Goal: Task Accomplishment & Management: Manage account settings

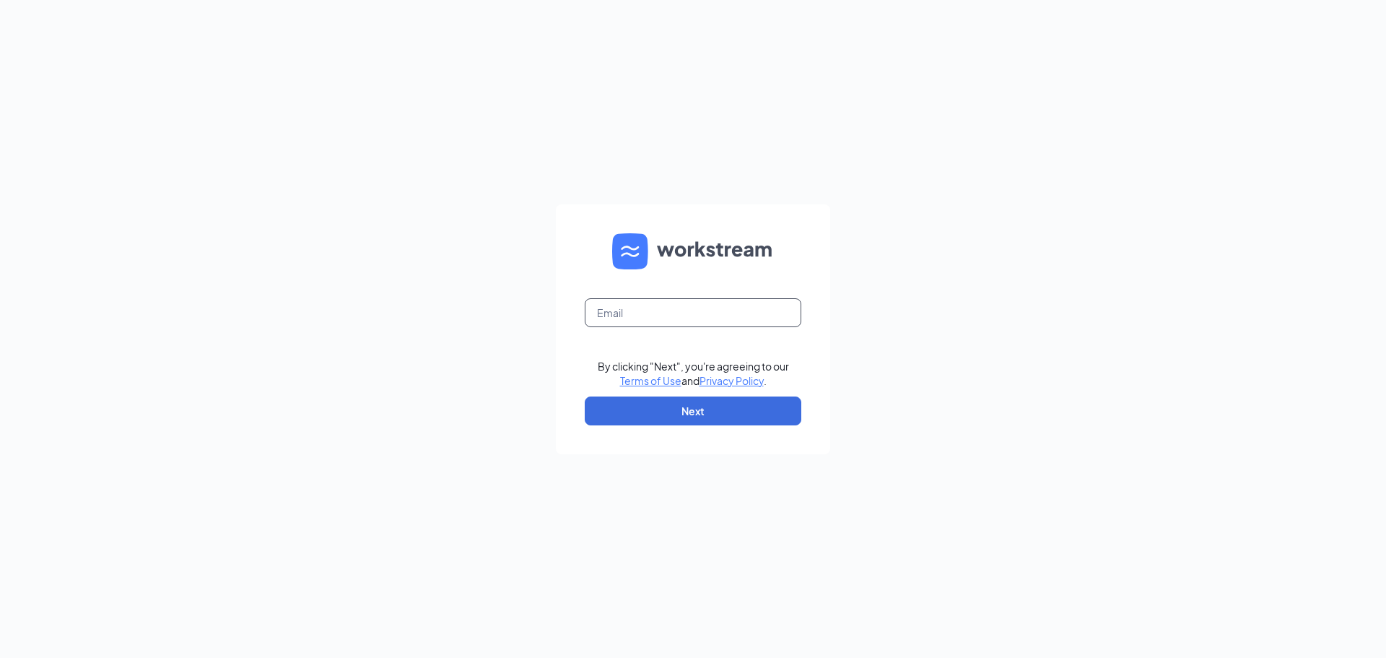
click at [632, 319] on input "text" at bounding box center [693, 312] width 217 height 29
click at [701, 309] on input "text" at bounding box center [693, 312] width 217 height 29
type input "gjackels@outlook.com"
click at [705, 418] on button "Next" at bounding box center [693, 410] width 217 height 29
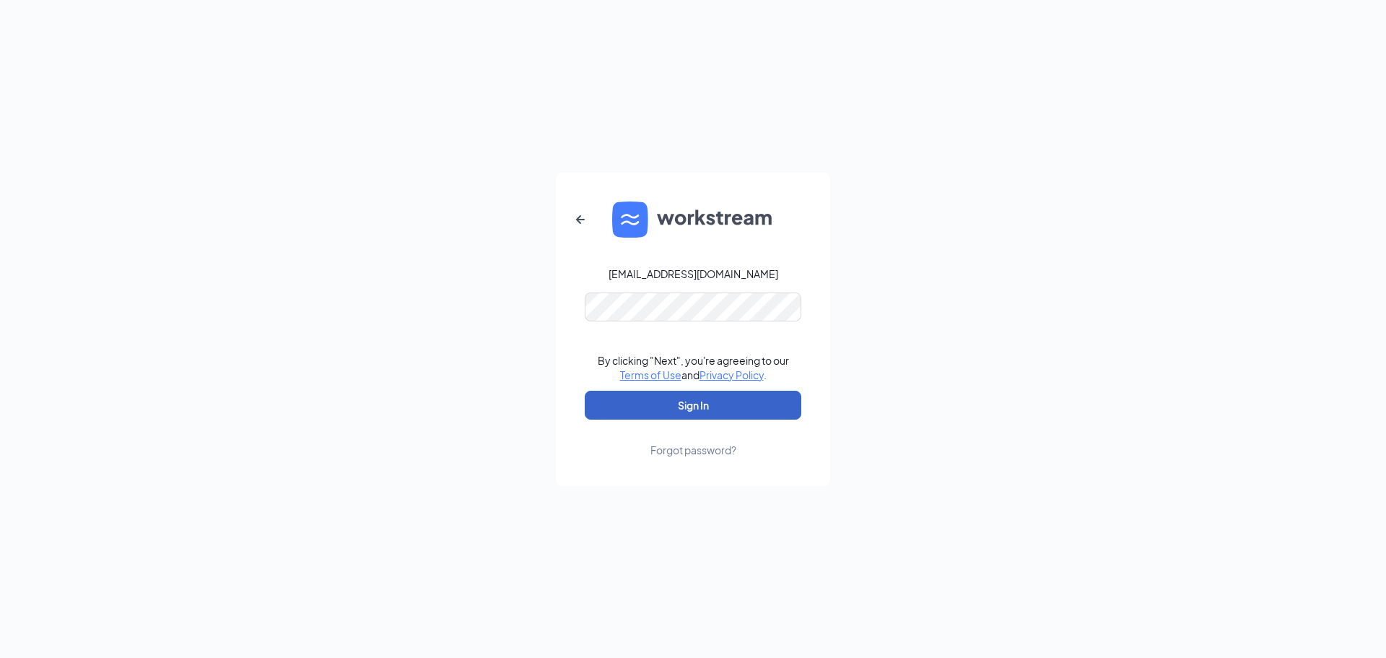
click at [692, 398] on button "Sign In" at bounding box center [693, 405] width 217 height 29
